Goal: Transaction & Acquisition: Purchase product/service

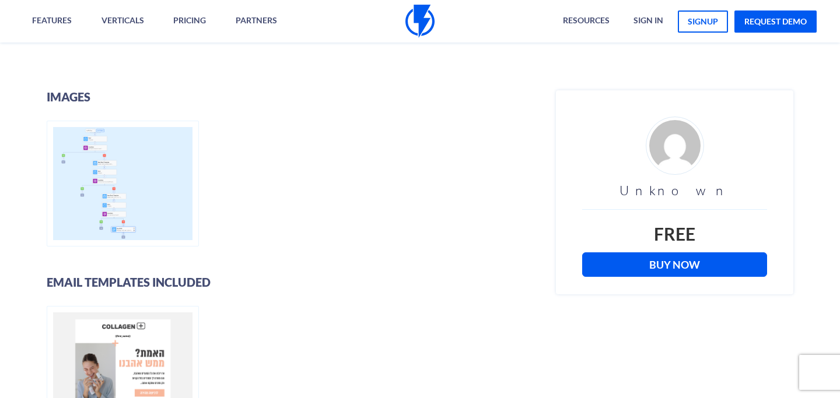
click at [603, 256] on link "Buy Now" at bounding box center [674, 265] width 185 height 24
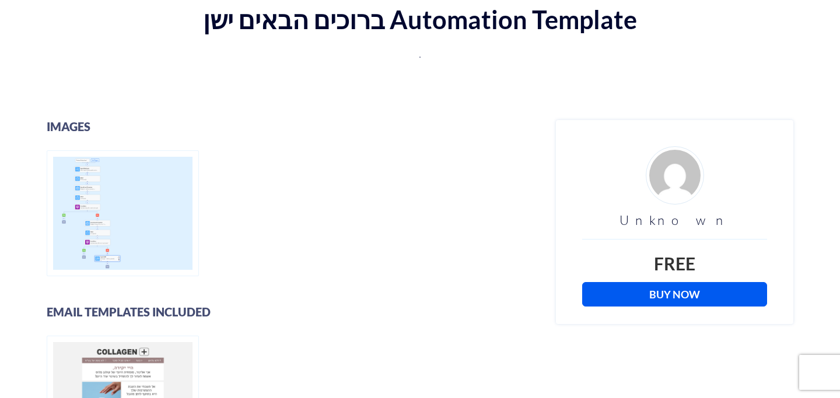
click at [625, 289] on link "Buy Now" at bounding box center [674, 294] width 185 height 24
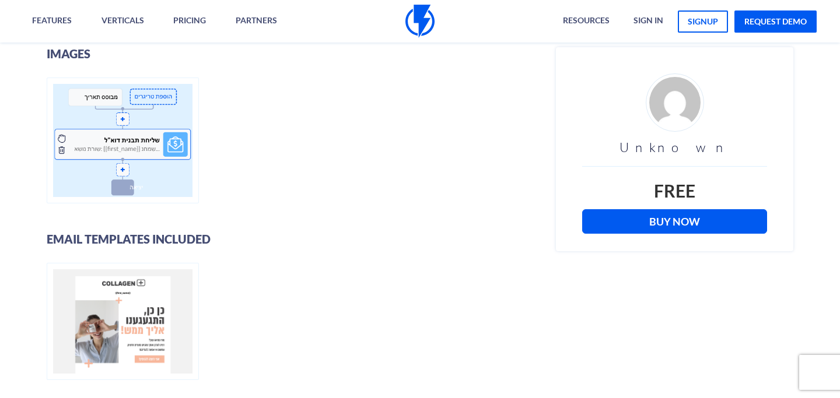
click at [670, 226] on link "Buy Now" at bounding box center [674, 221] width 185 height 24
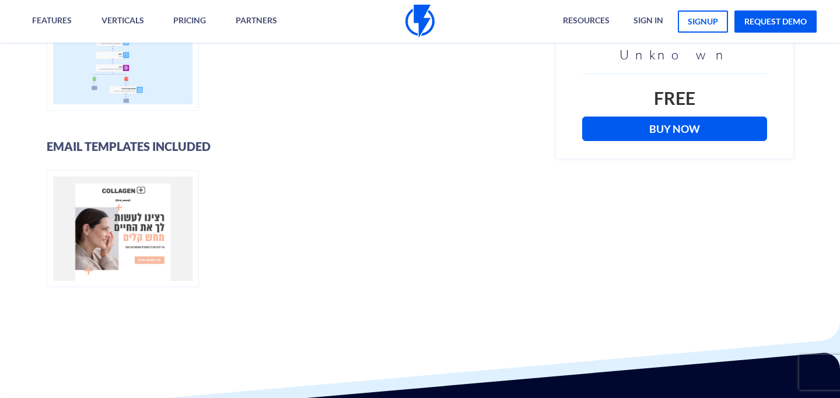
click at [610, 138] on link "Buy Now" at bounding box center [674, 129] width 185 height 24
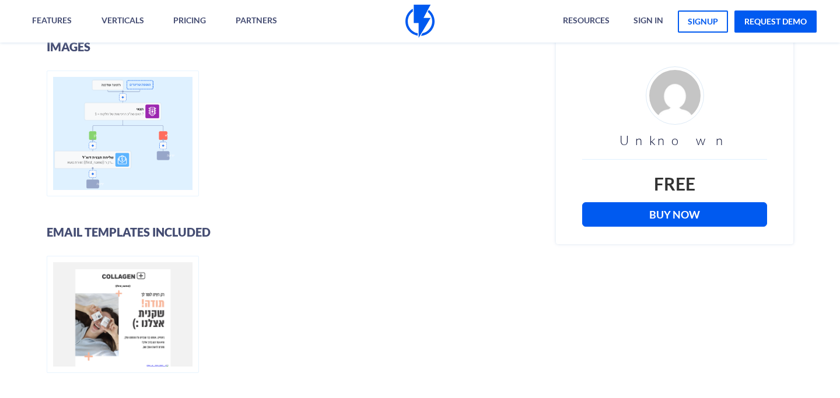
scroll to position [304, 0]
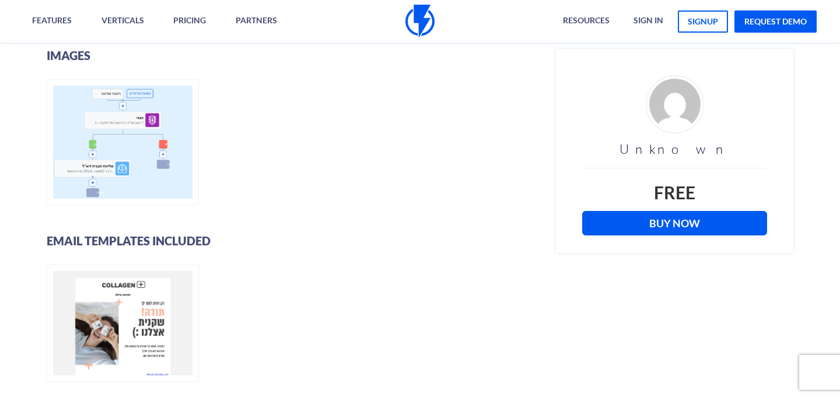
click at [640, 216] on link "Buy Now" at bounding box center [674, 223] width 185 height 24
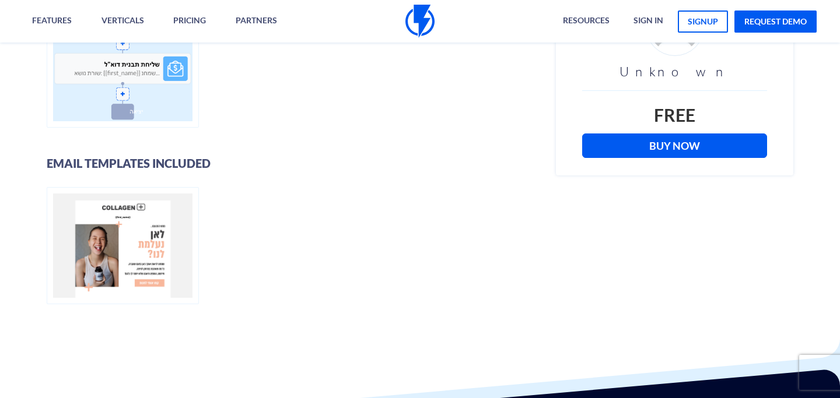
click at [622, 149] on link "Buy Now" at bounding box center [674, 146] width 185 height 24
